Goal: Transaction & Acquisition: Download file/media

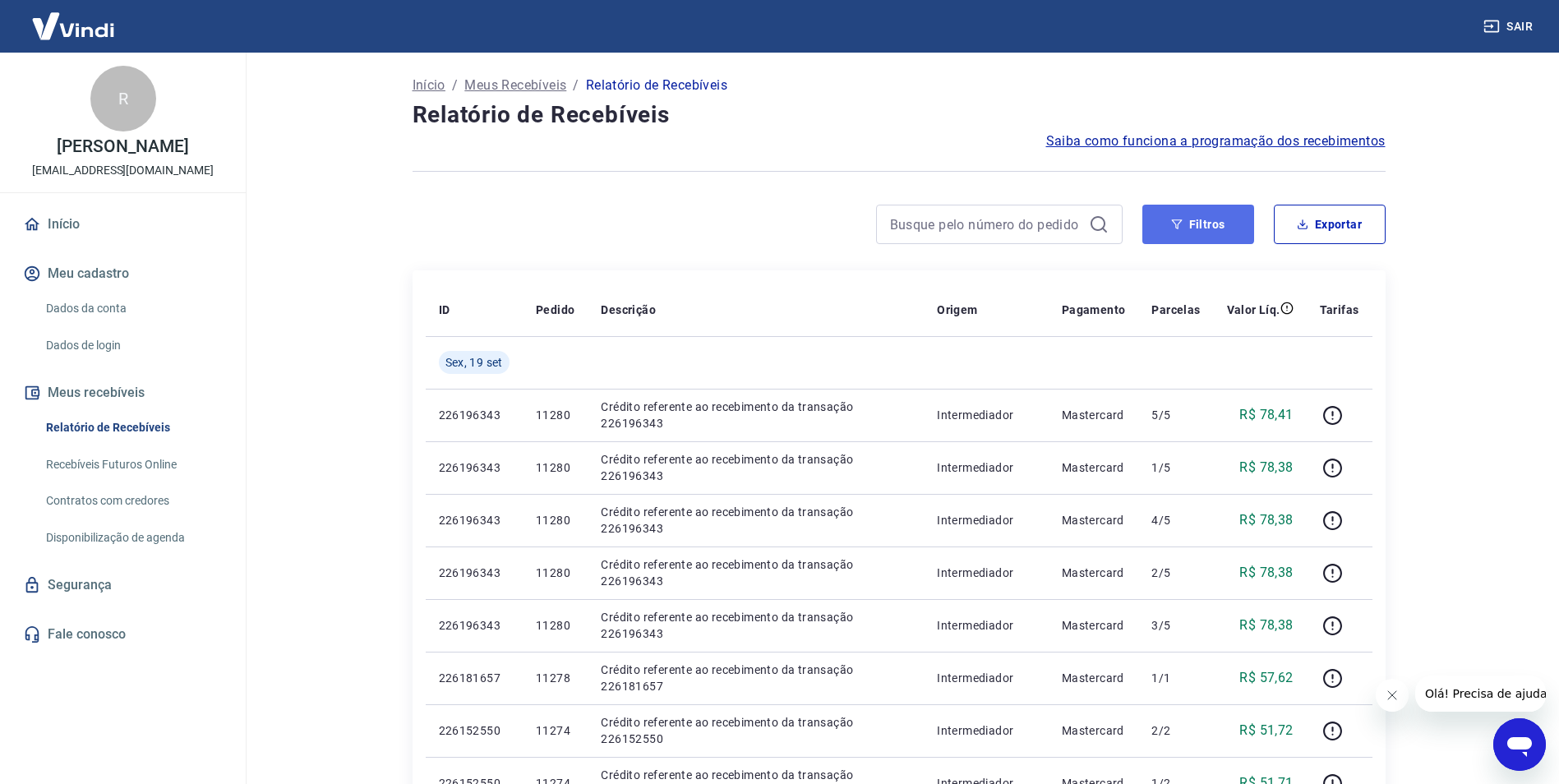
click at [1190, 217] on button "Filtros" at bounding box center [1197, 224] width 112 height 39
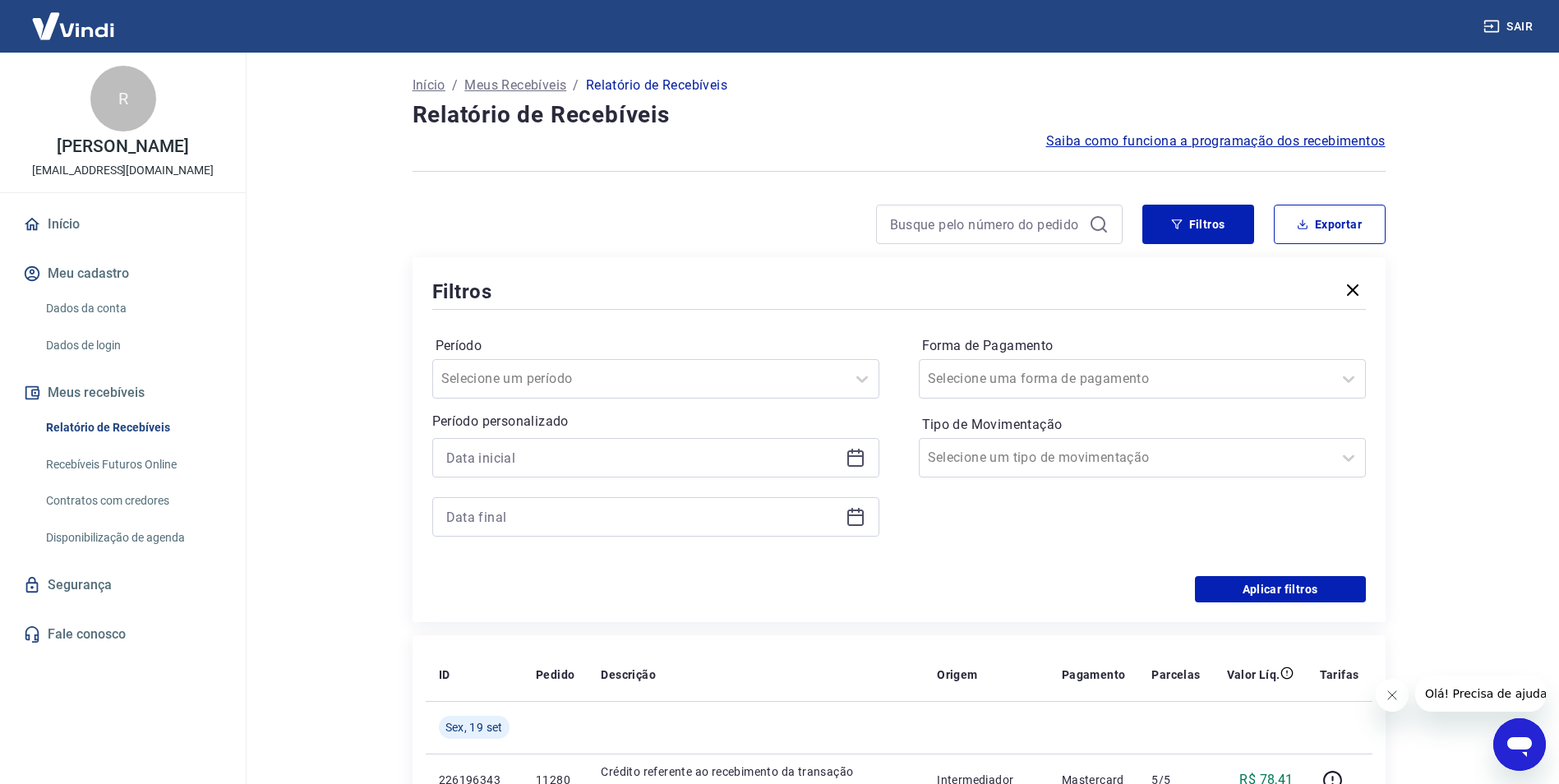
click at [636, 470] on div at bounding box center [655, 457] width 447 height 39
click at [867, 456] on div at bounding box center [655, 457] width 447 height 39
click at [847, 459] on icon at bounding box center [855, 458] width 16 height 16
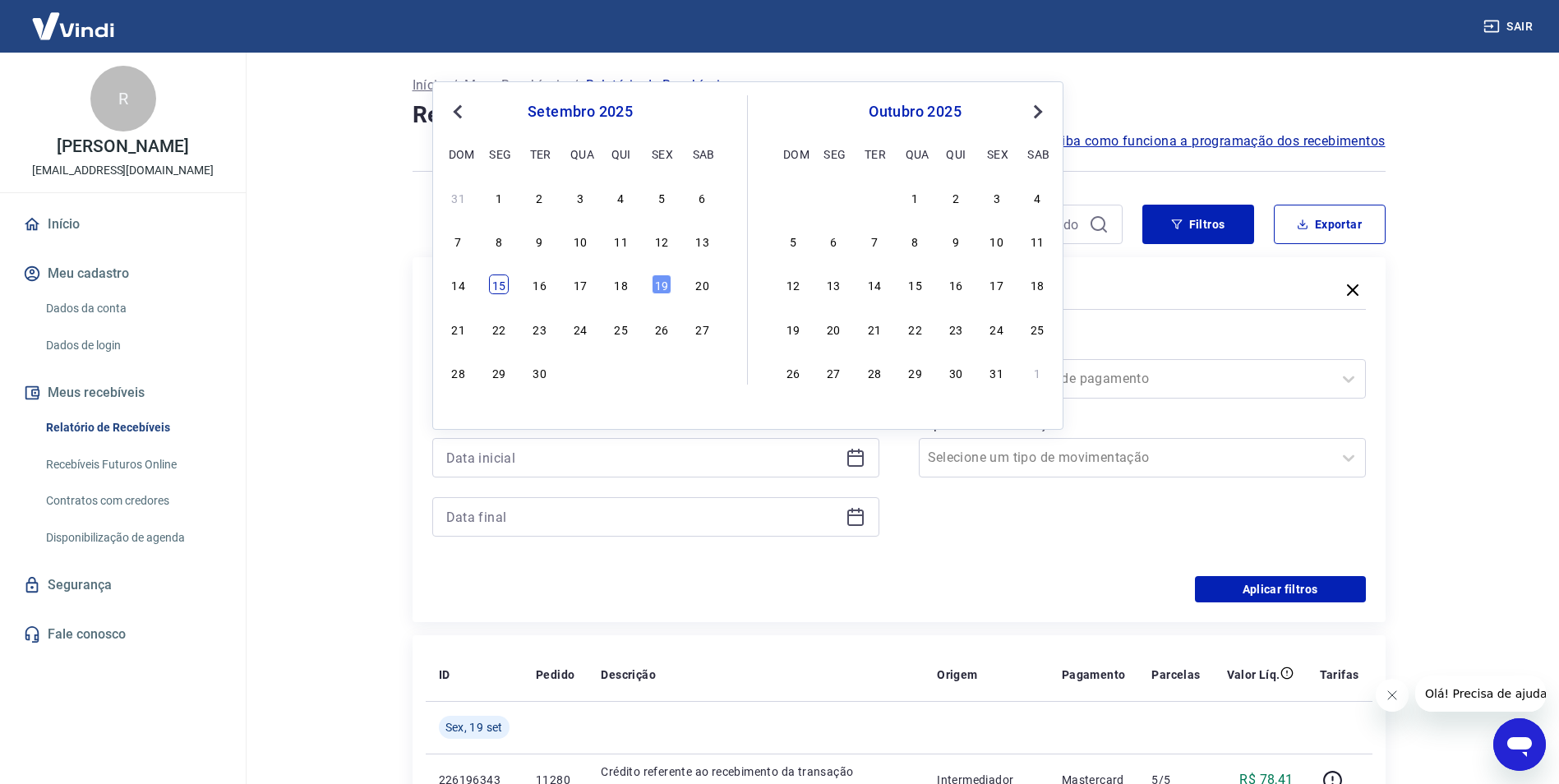
click at [499, 280] on div "15" at bounding box center [499, 284] width 20 height 20
type input "[DATE]"
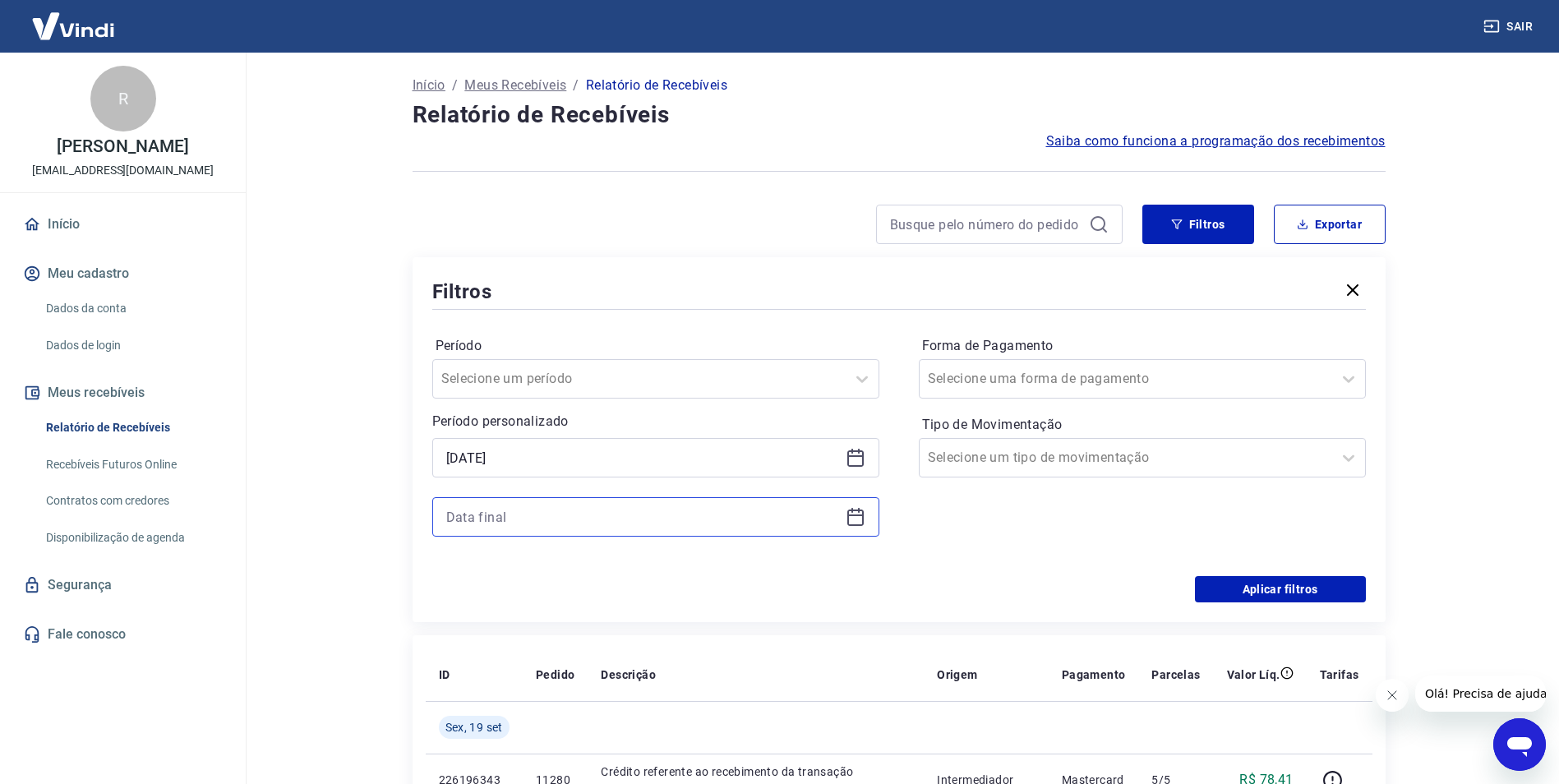
click at [507, 519] on input at bounding box center [643, 517] width 393 height 25
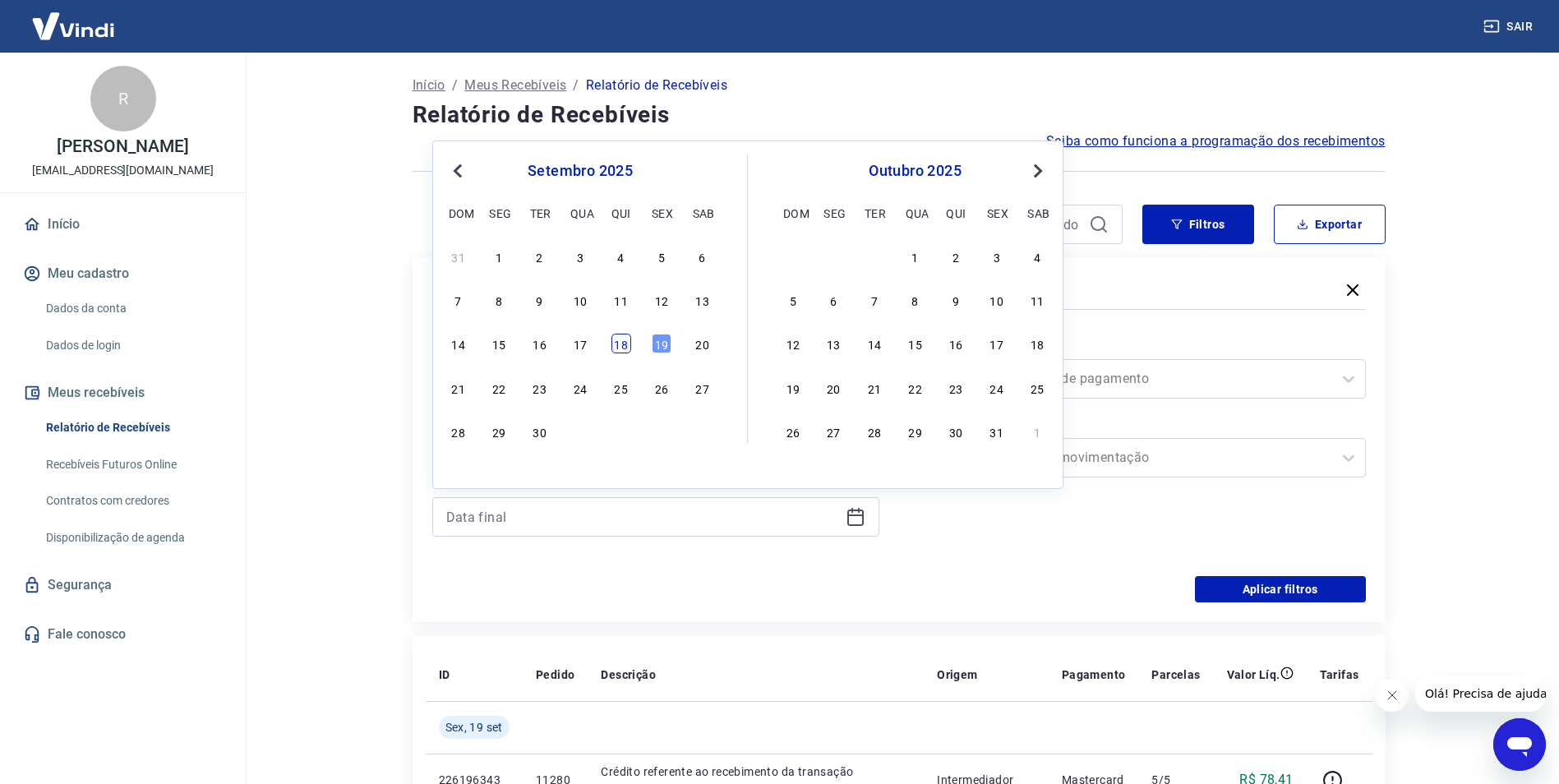
click at [621, 342] on div "18" at bounding box center [621, 343] width 20 height 20
type input "[DATE]"
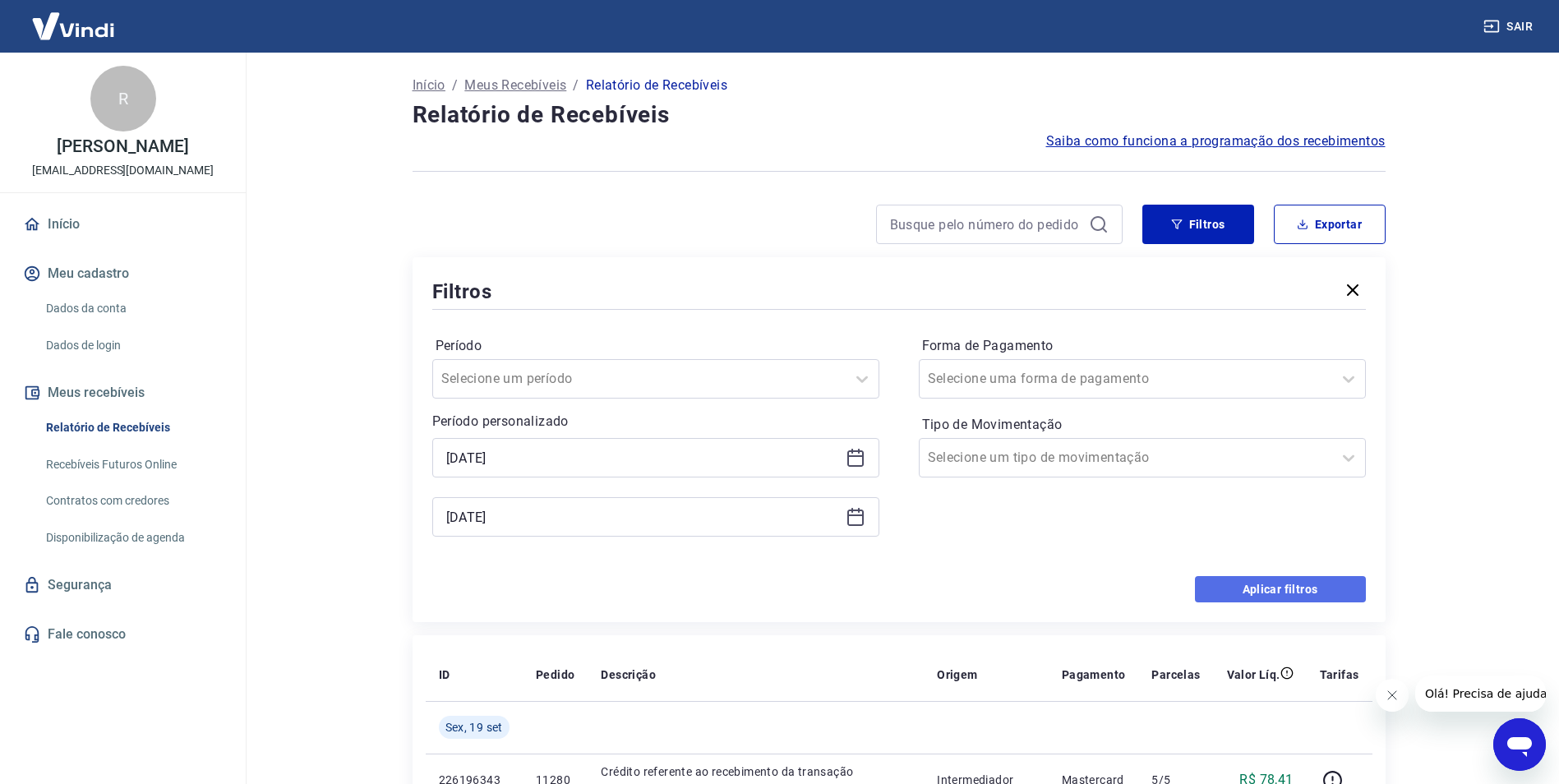
click at [1295, 589] on button "Aplicar filtros" at bounding box center [1280, 589] width 171 height 27
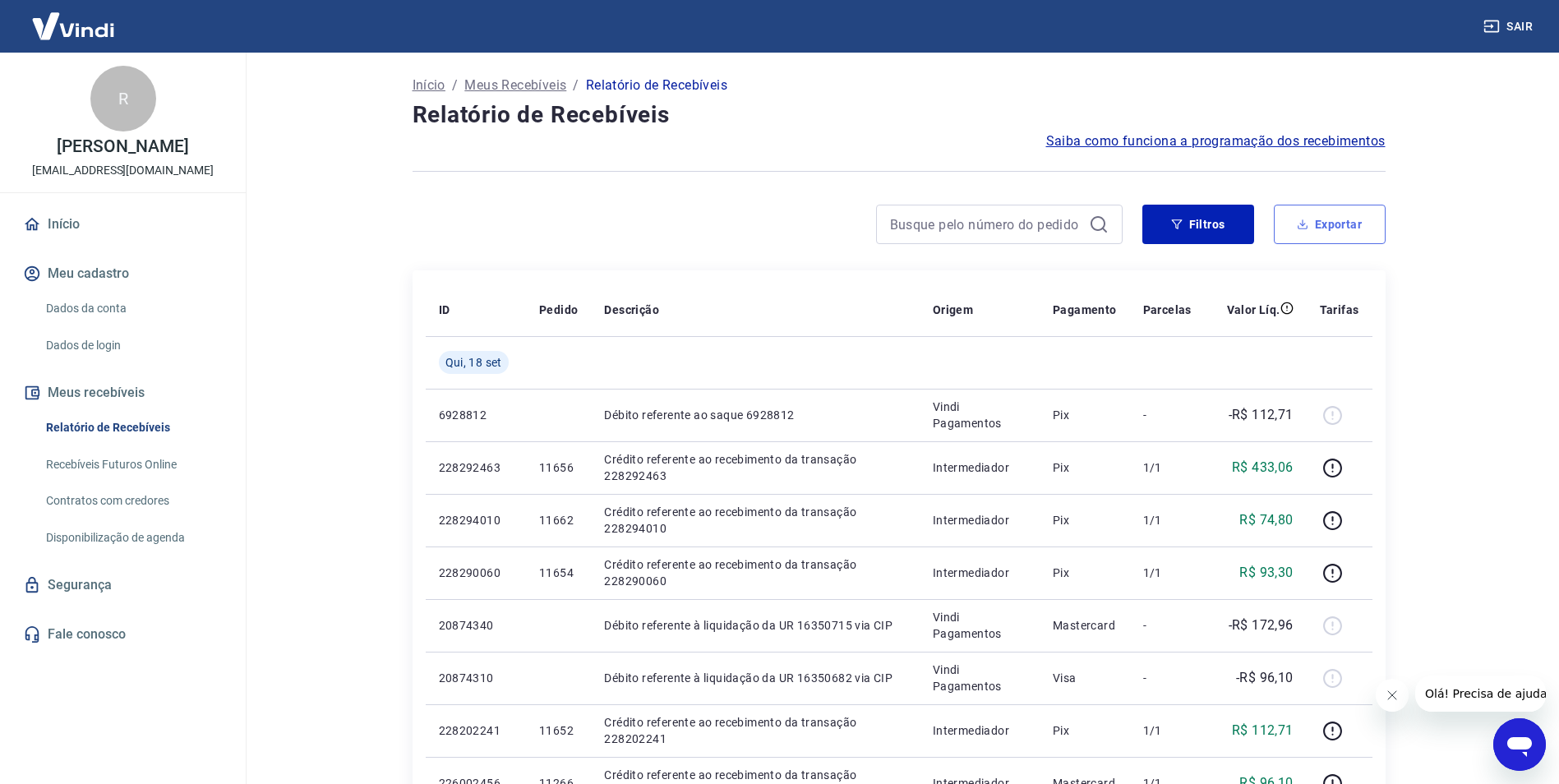
click at [1340, 233] on button "Exportar" at bounding box center [1329, 224] width 112 height 39
type input "[DATE]"
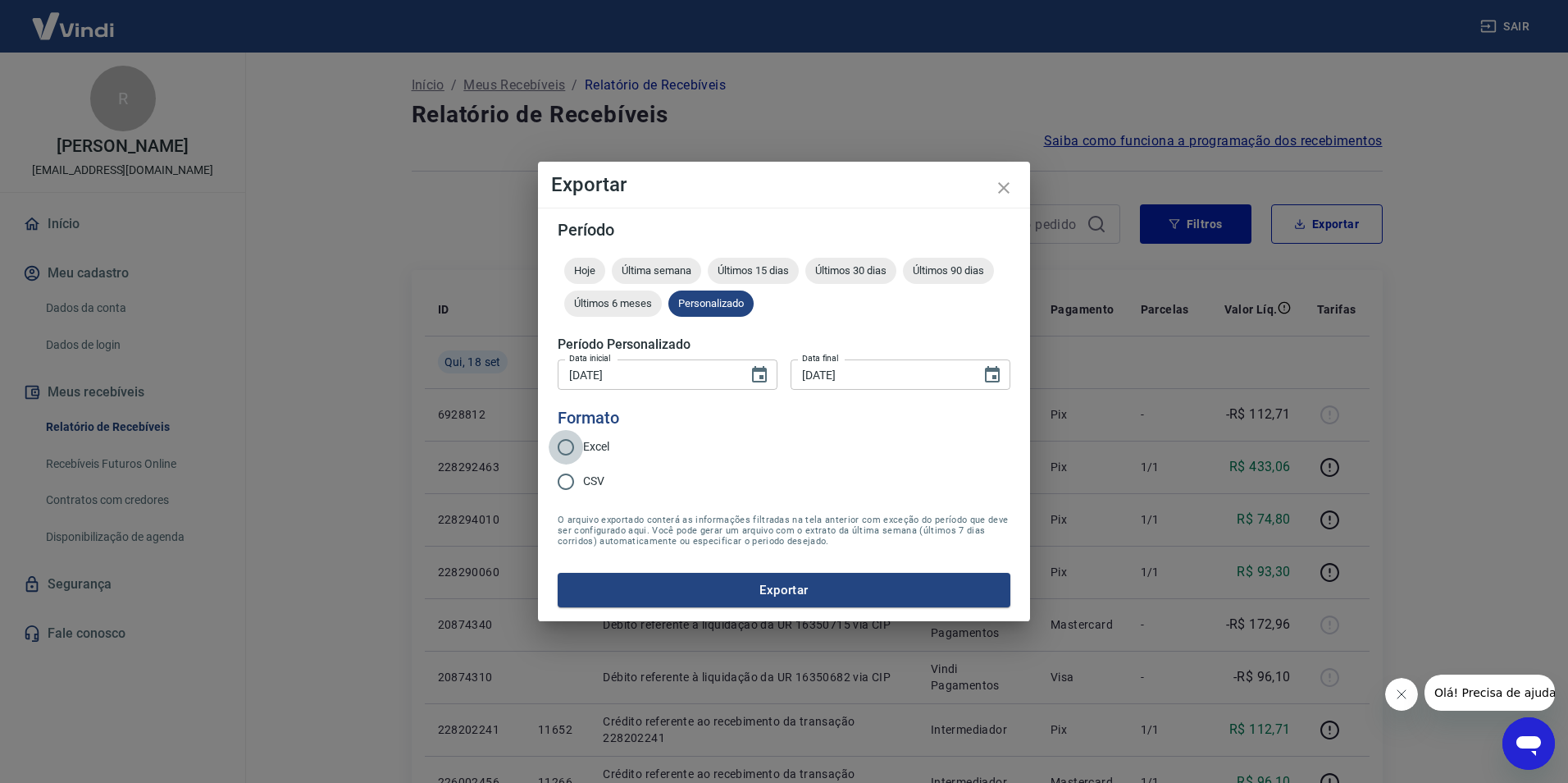
click at [568, 448] on input "Excel" at bounding box center [566, 447] width 34 height 34
radio input "true"
click at [856, 588] on button "Exportar" at bounding box center [784, 590] width 453 height 34
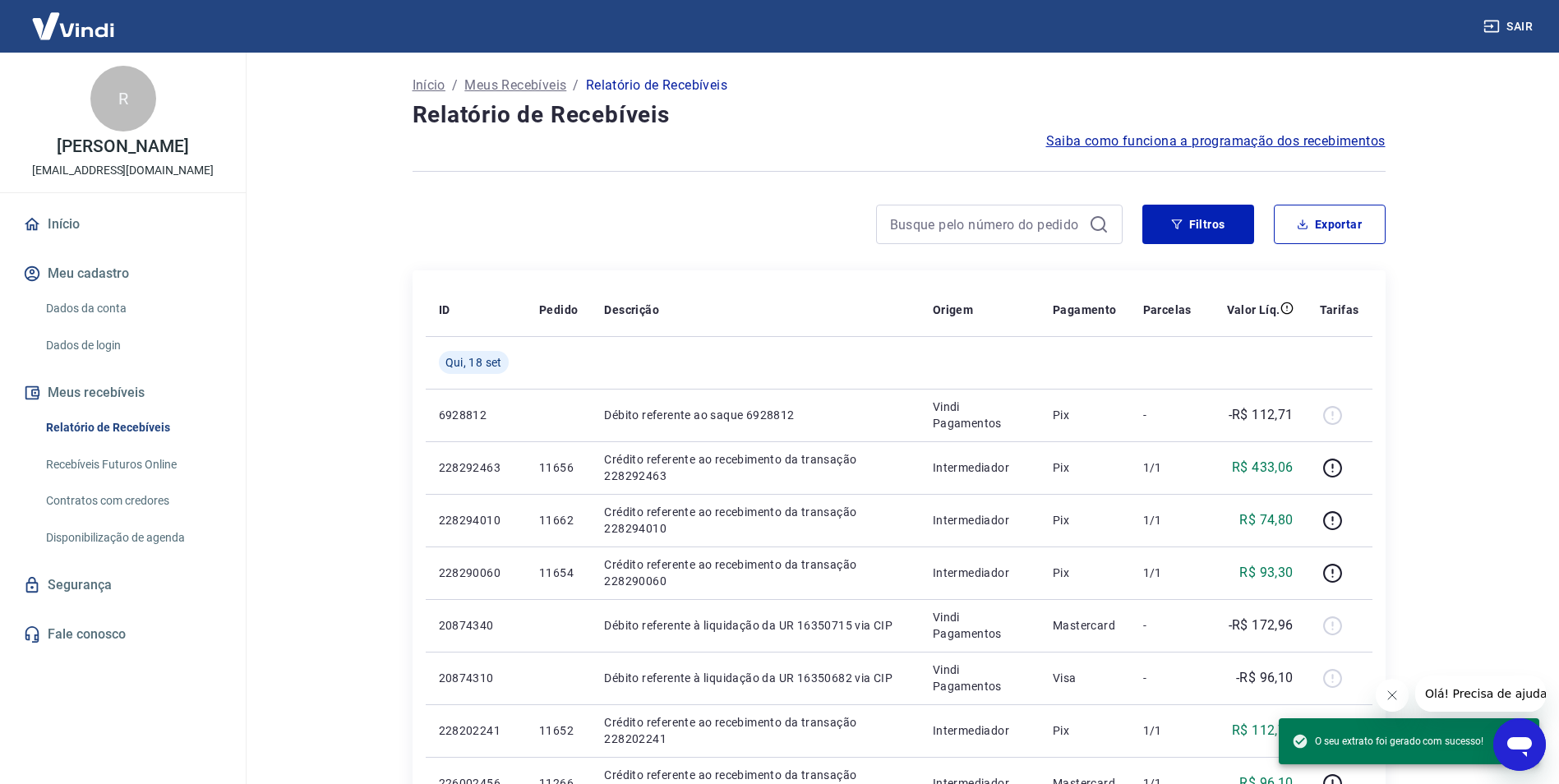
click at [1475, 188] on main "Início / Meus Recebíveis / Relatório de Recebíveis Relatório de Recebíveis Saib…" at bounding box center [899, 418] width 1320 height 732
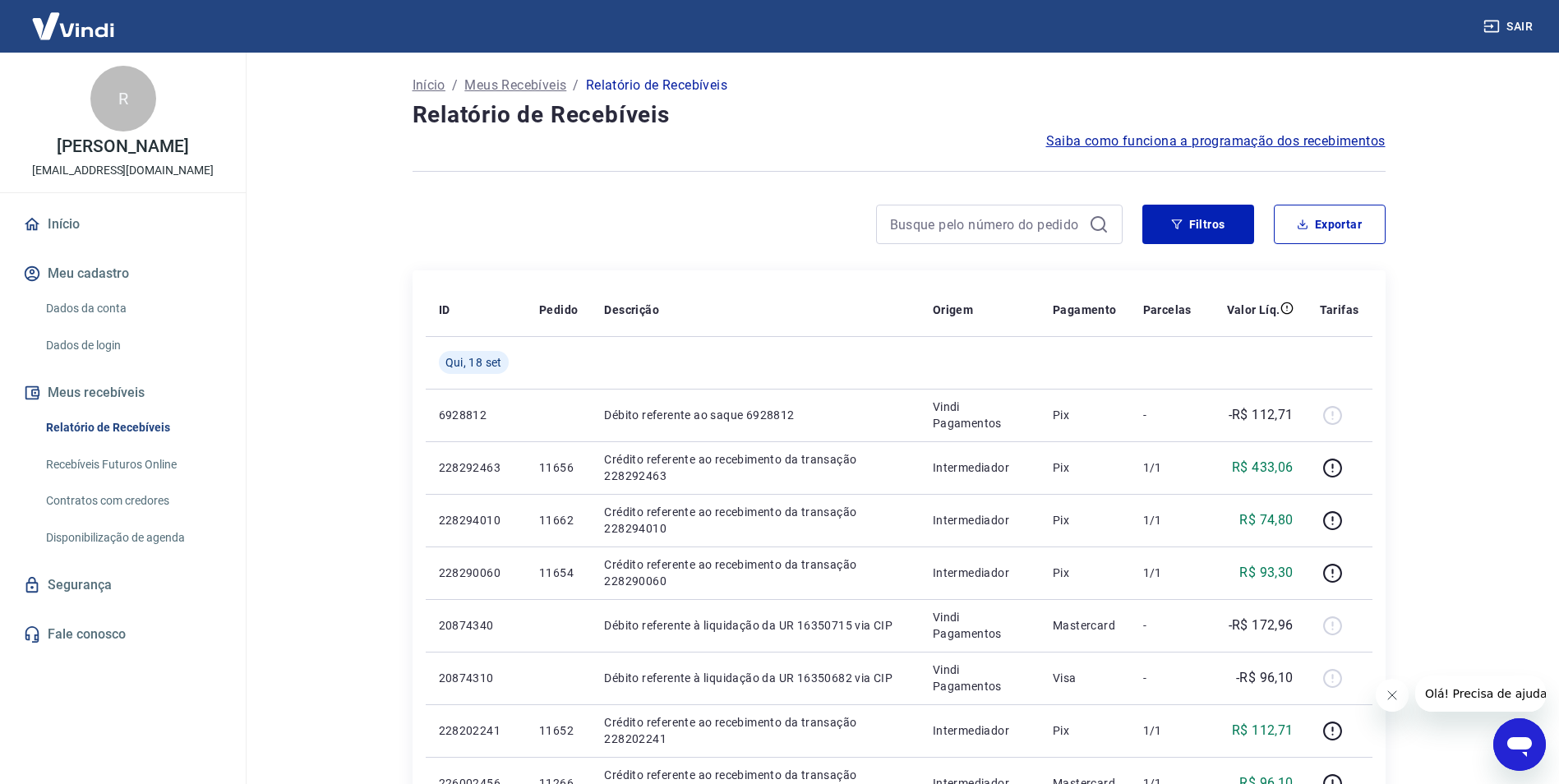
click at [298, 347] on main "Início / Meus Recebíveis / Relatório de Recebíveis Relatório de Recebíveis Saib…" at bounding box center [899, 418] width 1320 height 732
